Goal: Find specific page/section: Find specific page/section

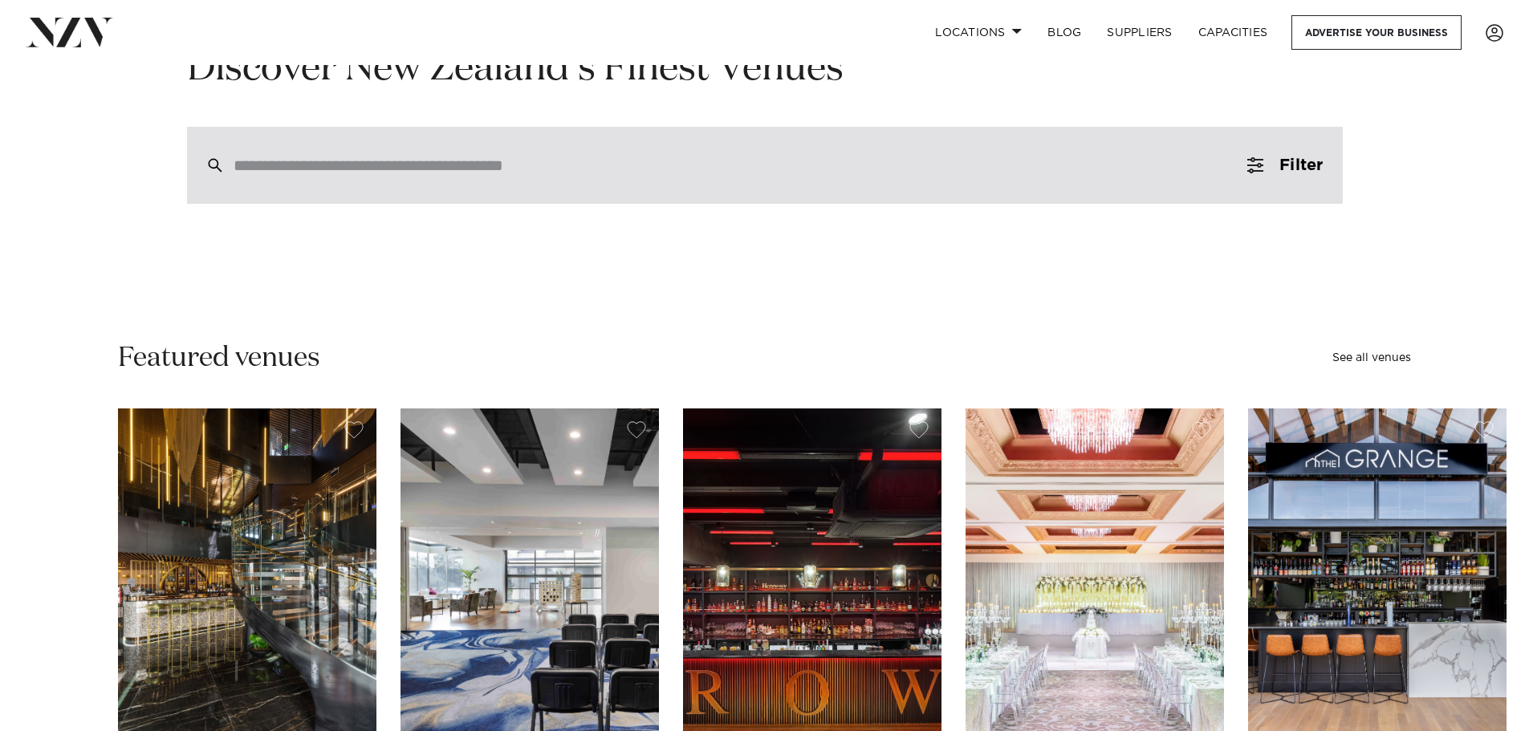
scroll to position [160, 0]
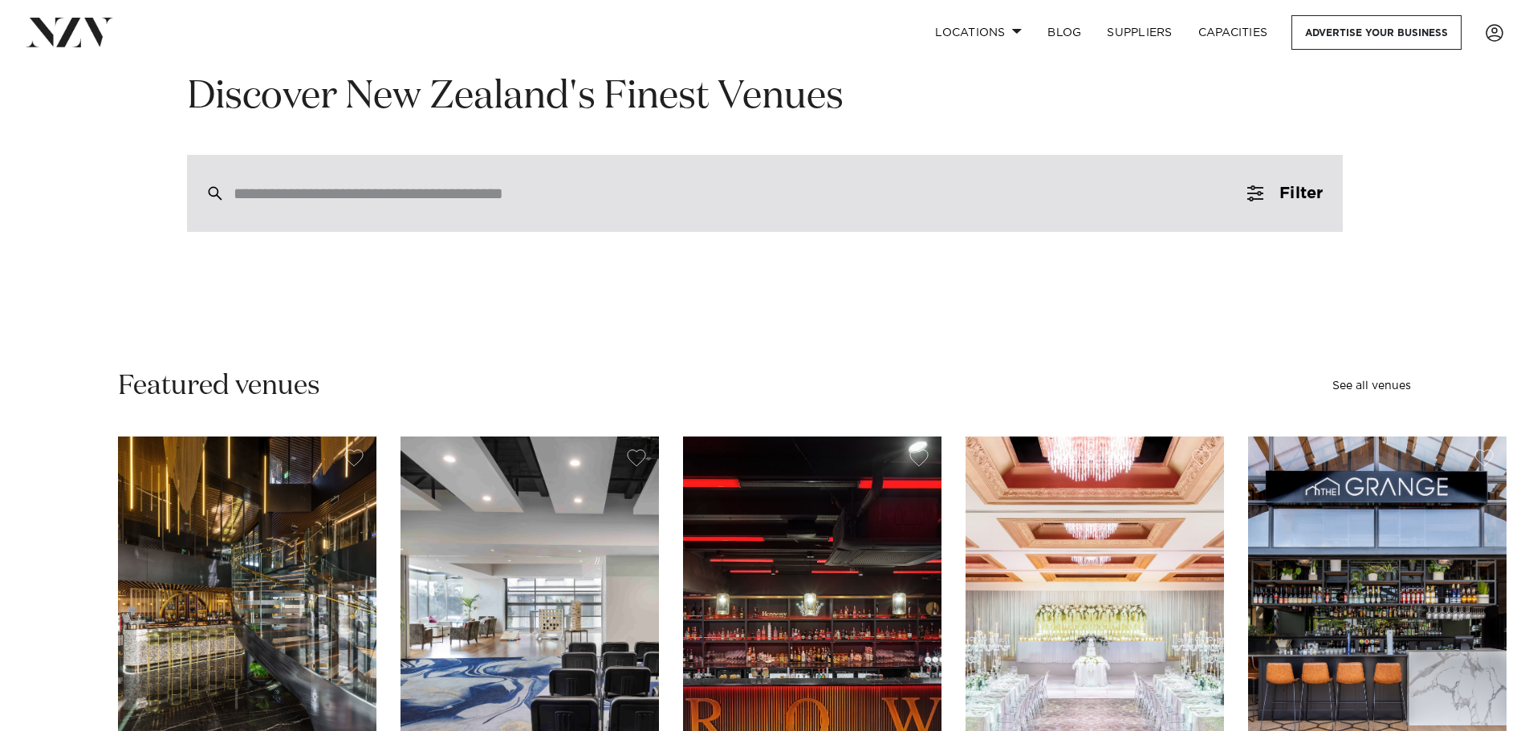
click at [565, 216] on div at bounding box center [765, 193] width 1156 height 77
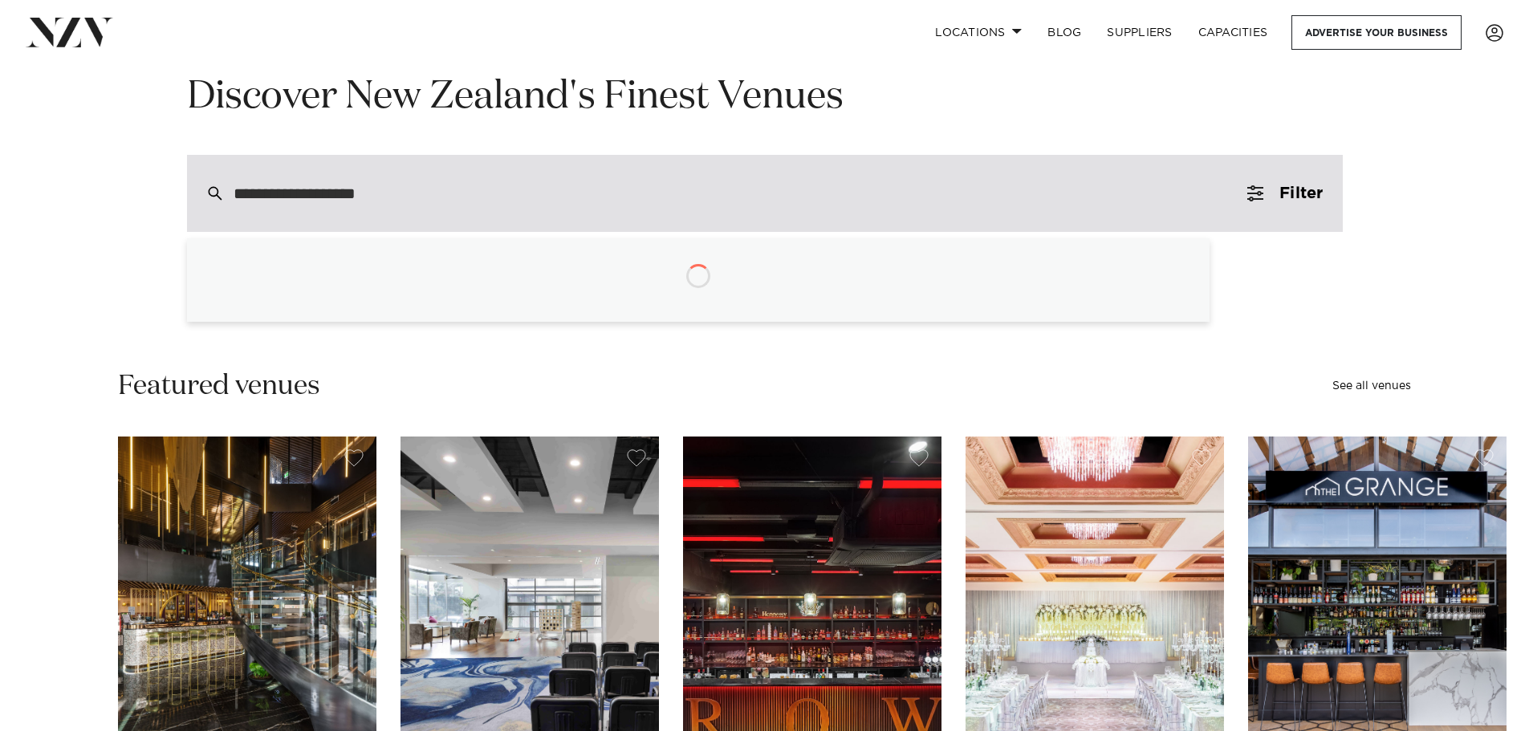
type input "**********"
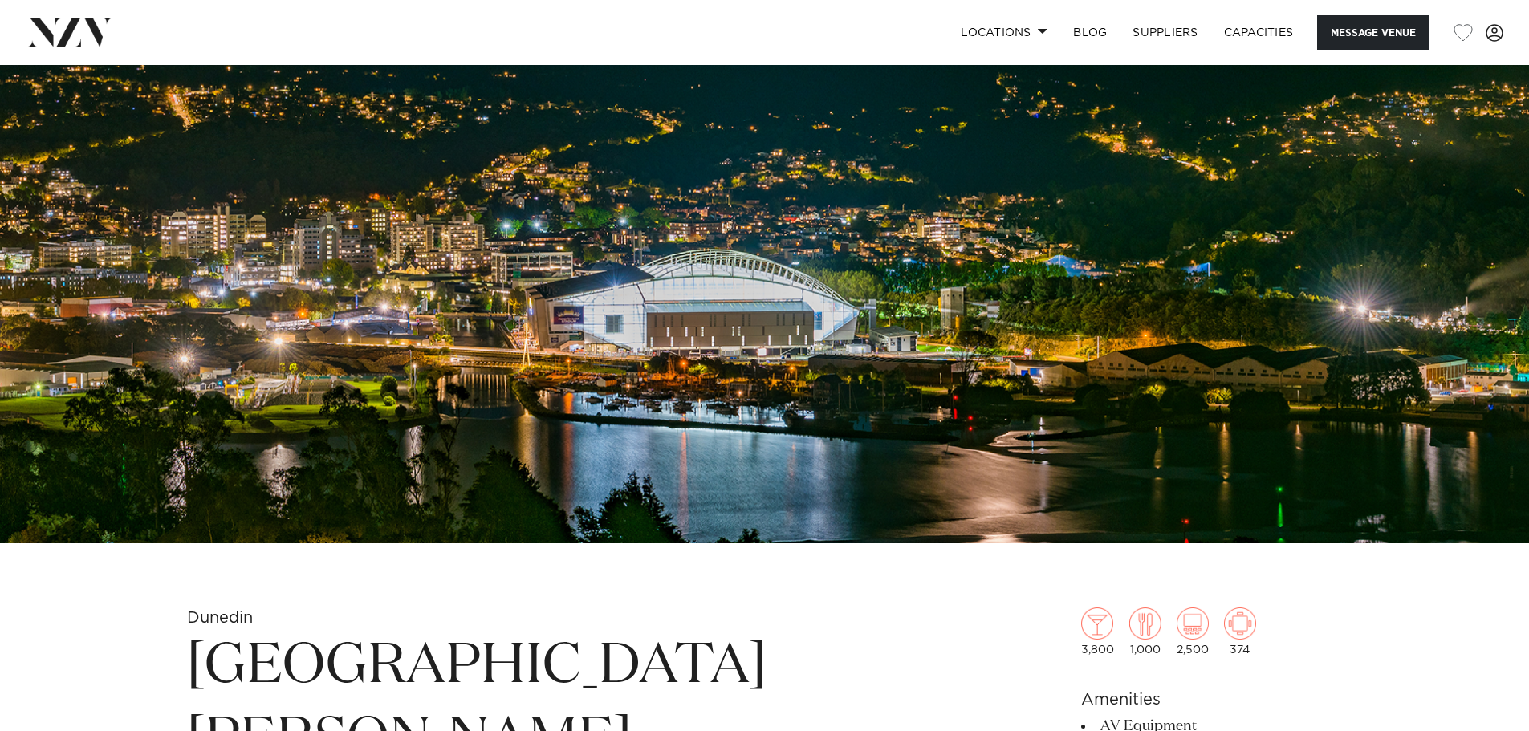
scroll to position [642, 0]
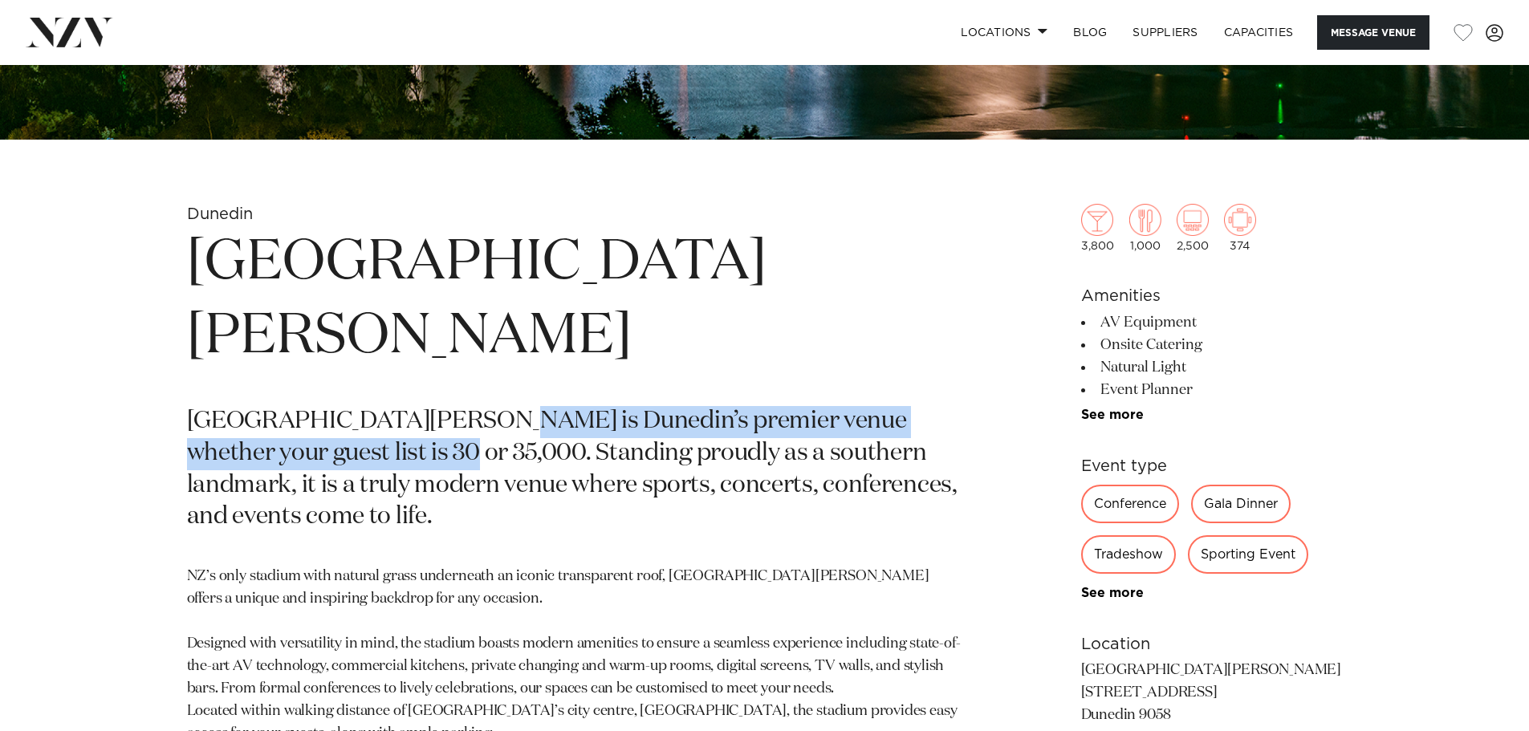
drag, startPoint x: 451, startPoint y: 341, endPoint x: 337, endPoint y: 384, distance: 121.6
click at [337, 406] on p "[GEOGRAPHIC_DATA][PERSON_NAME] is Dunedin’s premier venue whether your guest li…" at bounding box center [577, 470] width 780 height 128
copy p "unedin’s premier venue whether your guest list is 30 or 35,000"
